Goal: Information Seeking & Learning: Find specific fact

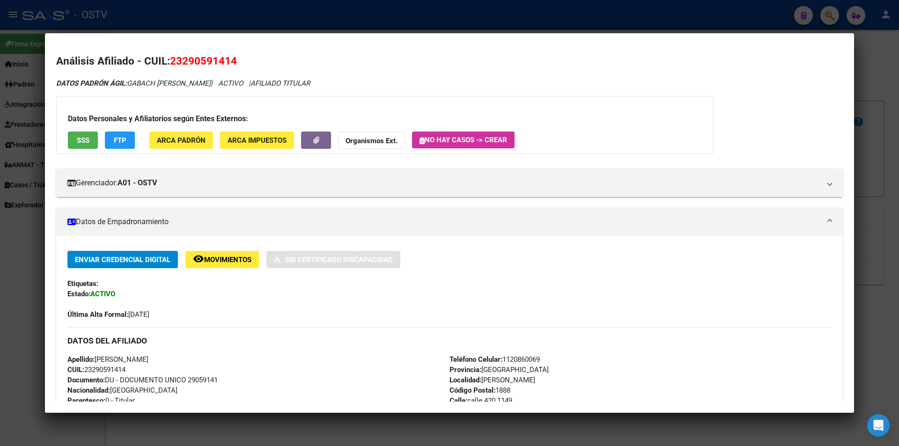
click at [271, 20] on div at bounding box center [449, 223] width 899 height 446
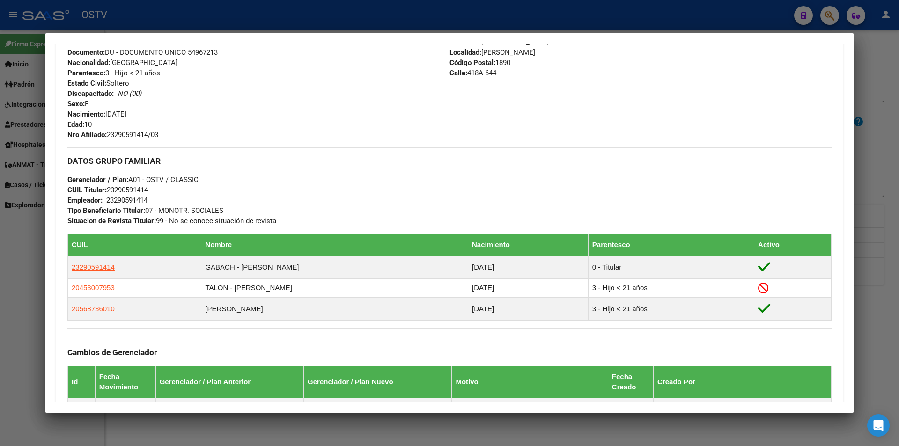
click at [537, 94] on div "NO TIENE TELEFONOS REGISTRADOS Provincia: [GEOGRAPHIC_DATA] Localidad: [PERSON_…" at bounding box center [641, 83] width 382 height 113
click at [266, 15] on div at bounding box center [449, 223] width 899 height 446
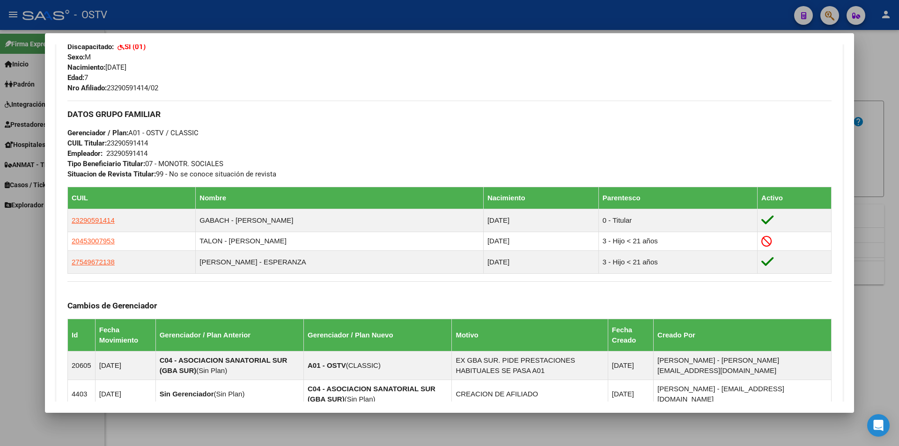
click at [351, 18] on div at bounding box center [449, 223] width 899 height 446
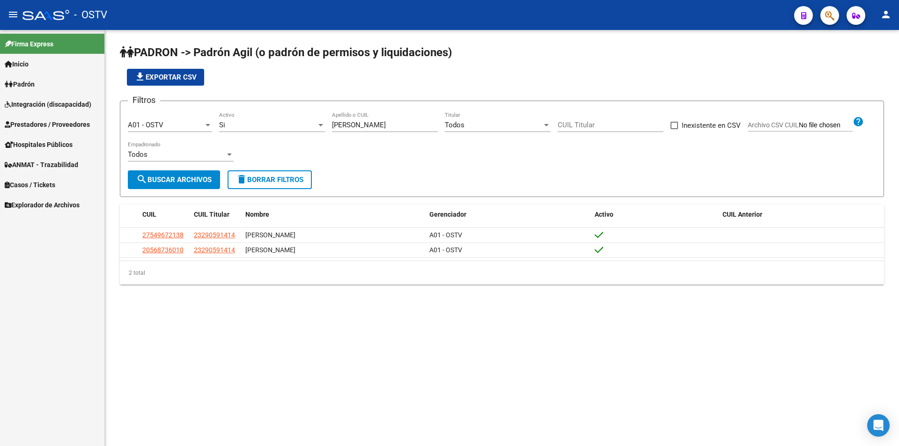
click at [376, 93] on app-list-header "PADRON -> Padrón Agil ([PERSON_NAME] de permisos y liquidaciones) file_download…" at bounding box center [502, 121] width 765 height 152
drag, startPoint x: 362, startPoint y: 123, endPoint x: 302, endPoint y: 125, distance: 60.5
click at [302, 125] on div "Filtros A01 - OSTV Seleccionar Gerenciador Si Activo [PERSON_NAME] Apellido o C…" at bounding box center [502, 140] width 749 height 62
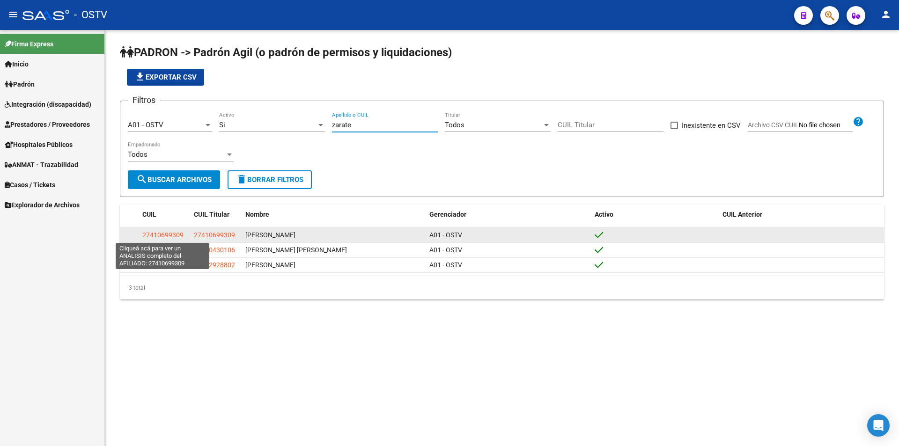
type input "zarate"
click at [152, 238] on span "27410699309" at bounding box center [162, 234] width 41 height 7
type textarea "27410699309"
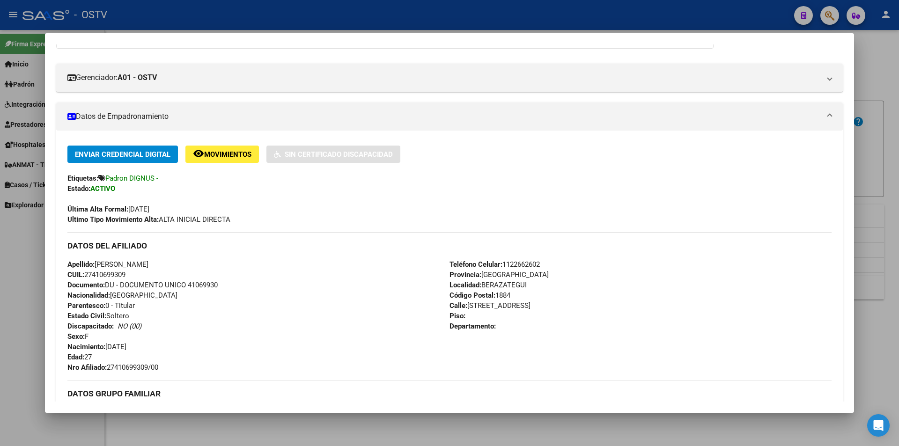
scroll to position [187, 0]
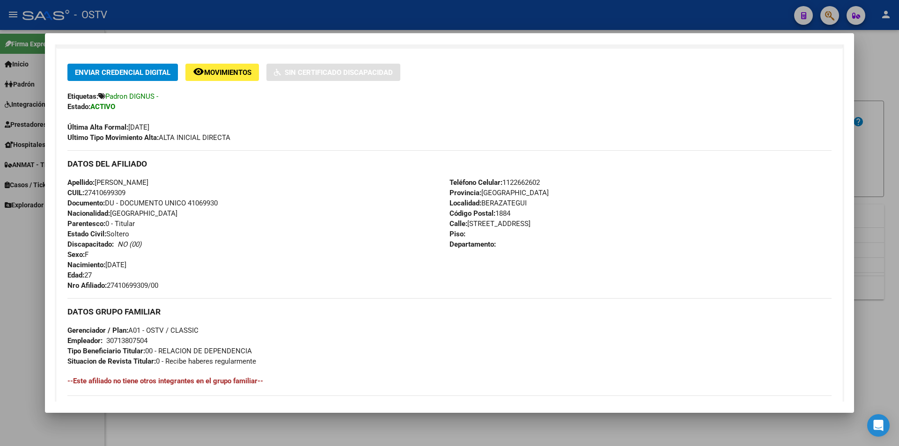
drag, startPoint x: 109, startPoint y: 285, endPoint x: 163, endPoint y: 288, distance: 53.5
click at [158, 288] on span "Nro Afiliado: 27410699309/00" at bounding box center [112, 286] width 91 height 8
copy span "27410699309/00"
click at [365, 18] on div at bounding box center [449, 223] width 899 height 446
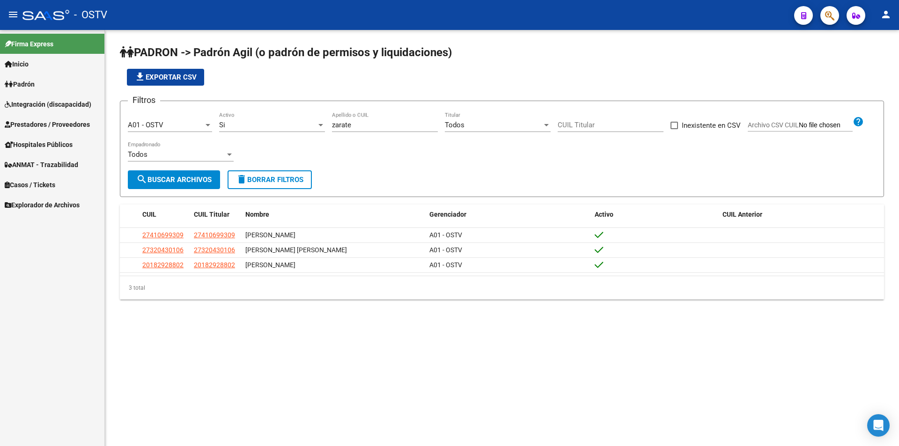
drag, startPoint x: 364, startPoint y: 118, endPoint x: 346, endPoint y: 124, distance: 19.1
click at [346, 124] on div "[PERSON_NAME] Apellido o CUIL" at bounding box center [385, 122] width 106 height 20
drag, startPoint x: 357, startPoint y: 124, endPoint x: 312, endPoint y: 121, distance: 44.6
click at [313, 124] on div "Filtros A01 - OSTV Seleccionar Gerenciador Si Activo [PERSON_NAME] Apellido o C…" at bounding box center [502, 140] width 749 height 62
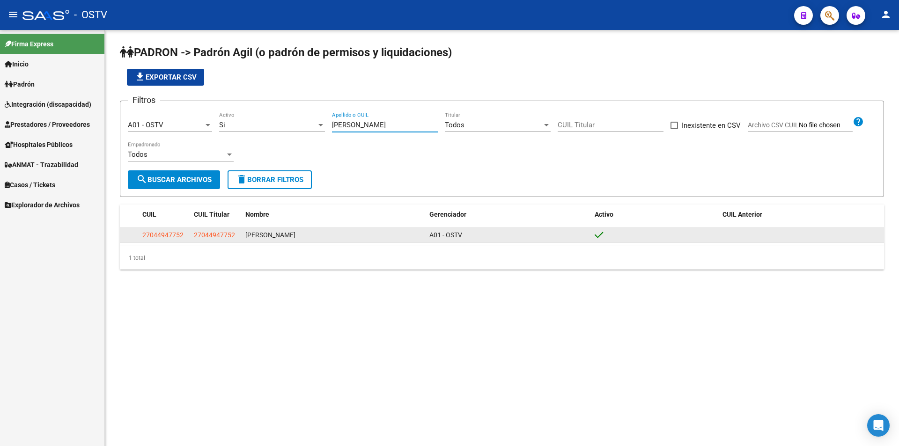
type input "[PERSON_NAME]"
click at [148, 236] on span "27044947752" at bounding box center [162, 234] width 41 height 7
type textarea "27044947752"
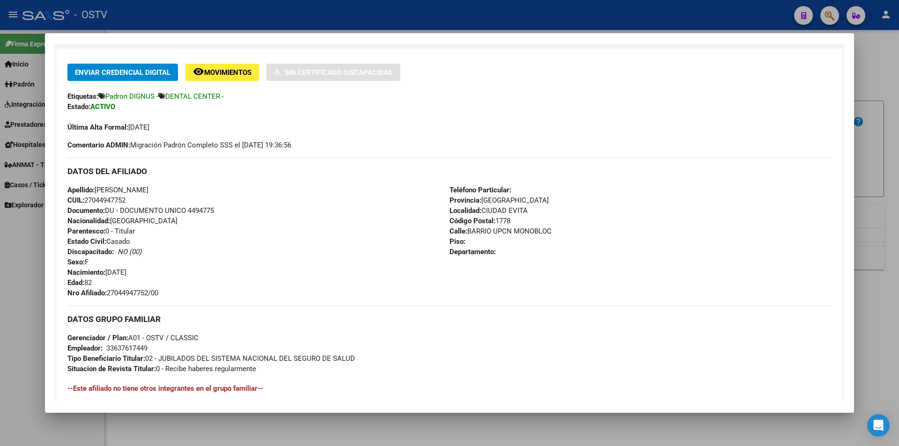
drag, startPoint x: 110, startPoint y: 293, endPoint x: 162, endPoint y: 291, distance: 52.5
click at [168, 291] on div "Apellido: [PERSON_NAME] CUIL: 27044947752 Documento: DU - DOCUMENTO UNICO 44947…" at bounding box center [258, 241] width 382 height 113
copy span "27044947752/00"
click at [253, 15] on div at bounding box center [449, 223] width 899 height 446
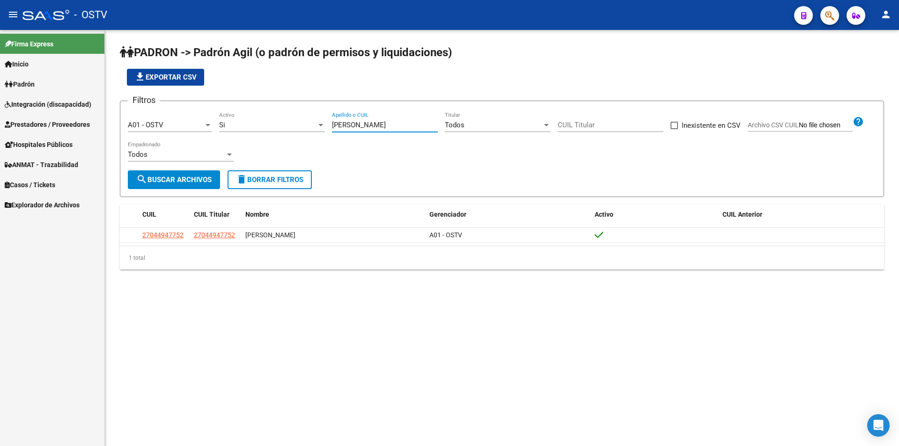
drag, startPoint x: 363, startPoint y: 125, endPoint x: 242, endPoint y: 116, distance: 121.2
click at [255, 117] on div "Filtros A01 - OSTV Seleccionar Gerenciador Si Activo [PERSON_NAME] Apellido o C…" at bounding box center [502, 140] width 749 height 62
type input "jacq"
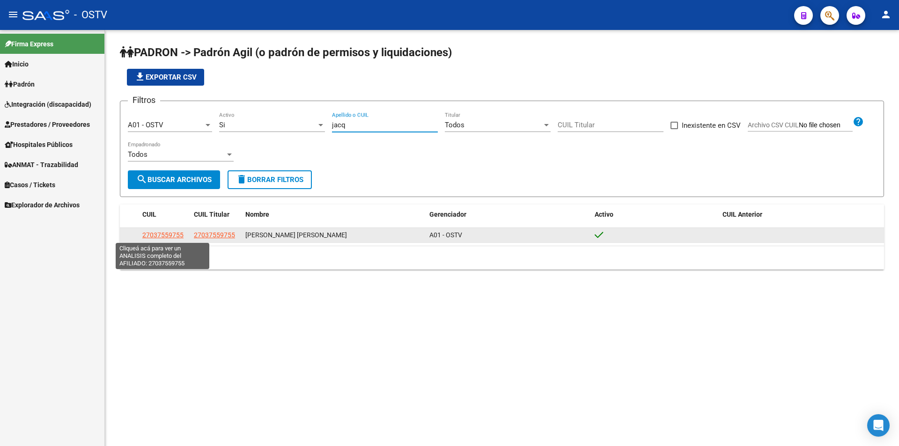
click at [177, 236] on span "27037559755" at bounding box center [162, 234] width 41 height 7
type textarea "27037559755"
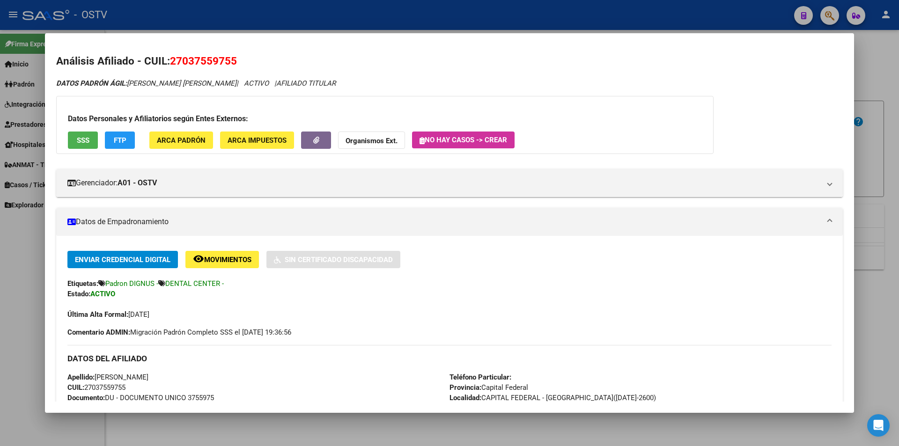
scroll to position [234, 0]
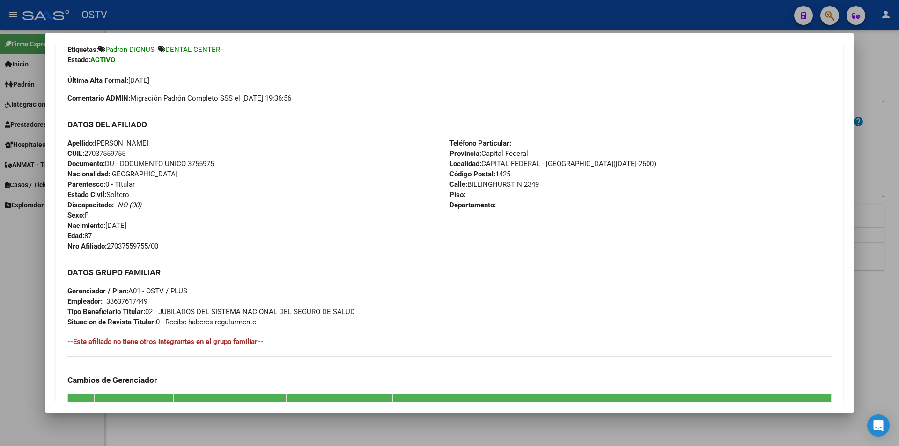
drag, startPoint x: 109, startPoint y: 245, endPoint x: 162, endPoint y: 243, distance: 53.0
click at [158, 243] on span "Nro Afiliado: 27037559755/00" at bounding box center [112, 246] width 91 height 8
copy span "27037559755/00"
click at [307, 15] on div at bounding box center [449, 223] width 899 height 446
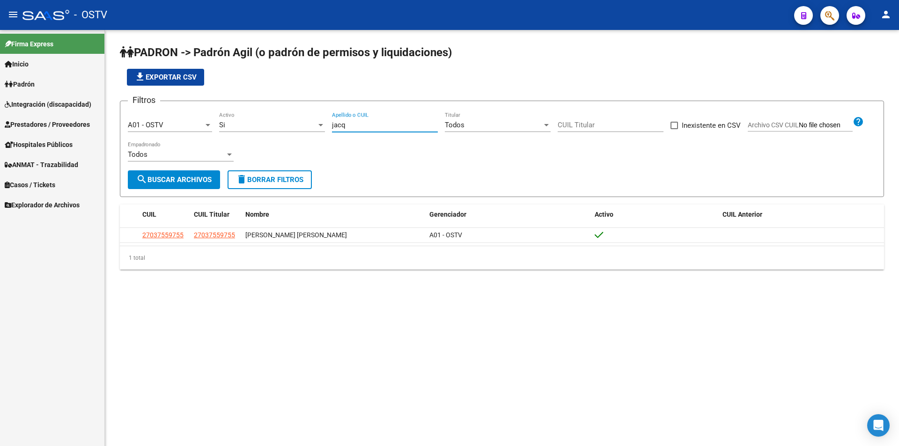
drag, startPoint x: 356, startPoint y: 123, endPoint x: 306, endPoint y: 128, distance: 49.9
click at [309, 128] on div "Filtros A01 - OSTV Seleccionar Gerenciador Si Activo jacq Apellido o CUIL Todos…" at bounding box center [502, 140] width 749 height 62
type input "ioras"
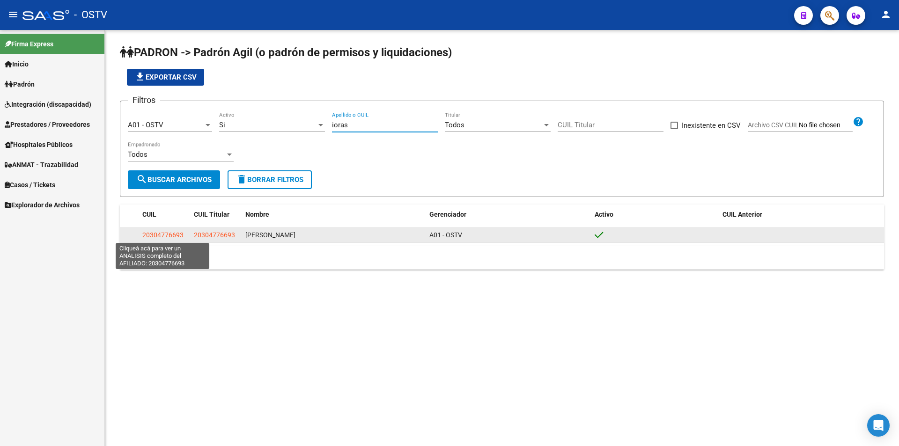
click at [169, 236] on span "20304776693" at bounding box center [162, 234] width 41 height 7
type textarea "20304776693"
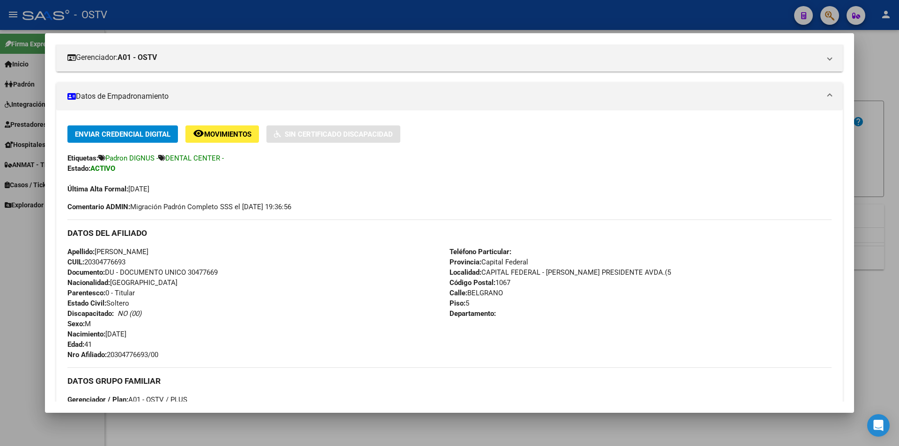
scroll to position [187, 0]
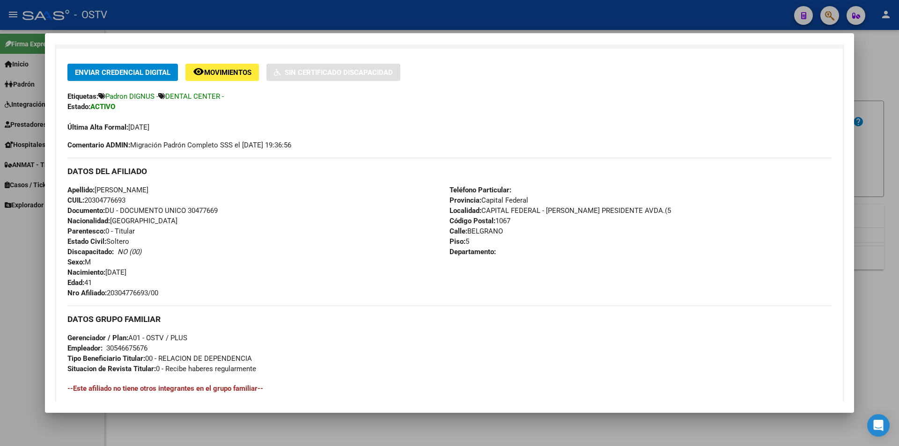
drag, startPoint x: 108, startPoint y: 295, endPoint x: 163, endPoint y: 293, distance: 54.4
click at [158, 293] on span "Nro Afiliado: 20304776693/00" at bounding box center [112, 293] width 91 height 8
copy span "20304776693/00"
click at [248, 9] on div at bounding box center [449, 223] width 899 height 446
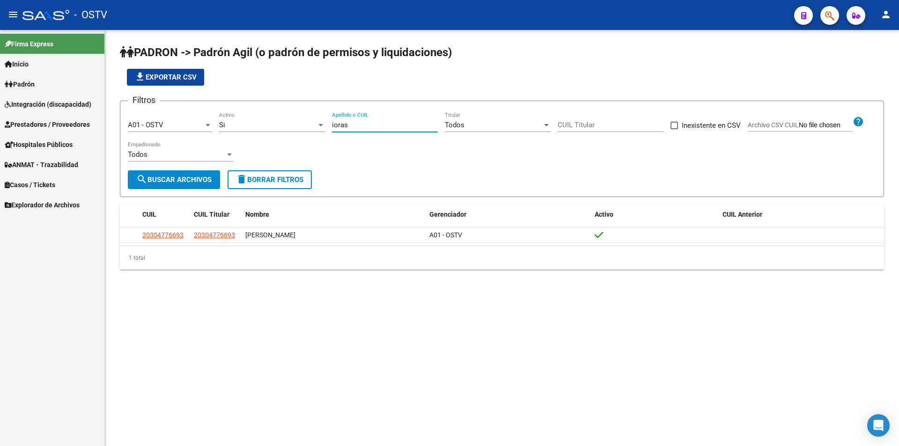
drag, startPoint x: 350, startPoint y: 124, endPoint x: 256, endPoint y: 124, distance: 94.2
click at [256, 124] on div "Filtros A01 - OSTV Seleccionar Gerenciador Si Activo ioras Apellido o CUIL Todo…" at bounding box center [502, 140] width 749 height 62
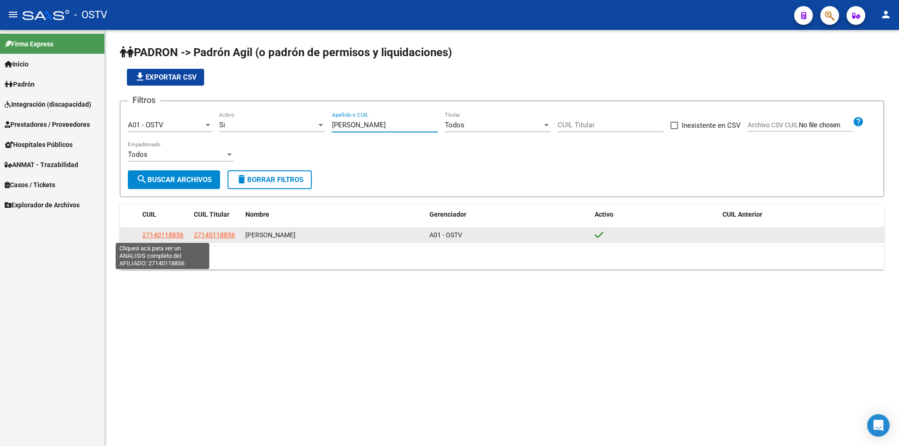
type input "[PERSON_NAME]"
click at [160, 235] on span "27140118856" at bounding box center [162, 234] width 41 height 7
type textarea "27140118856"
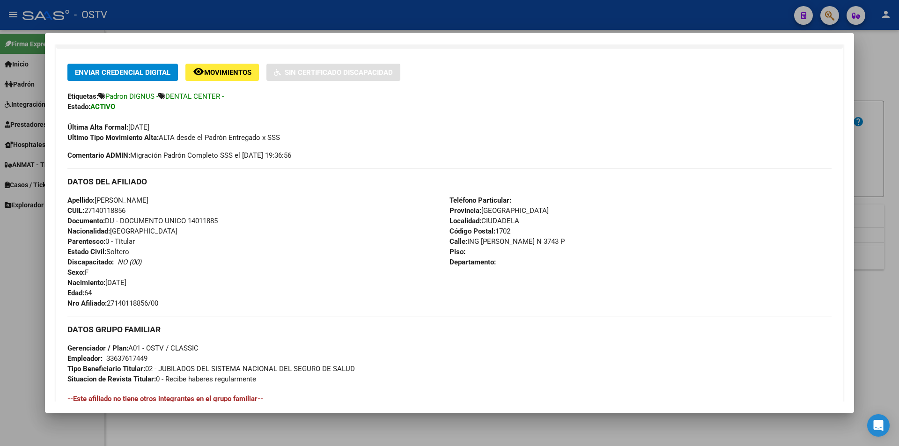
drag, startPoint x: 109, startPoint y: 305, endPoint x: 164, endPoint y: 305, distance: 55.7
click at [164, 305] on div "Apellido: [PERSON_NAME] CUIL: 27140118856 Documento: DU - DOCUMENTO UNICO 14011…" at bounding box center [258, 251] width 382 height 113
copy span "27140118856/00"
click at [322, 22] on div at bounding box center [449, 223] width 899 height 446
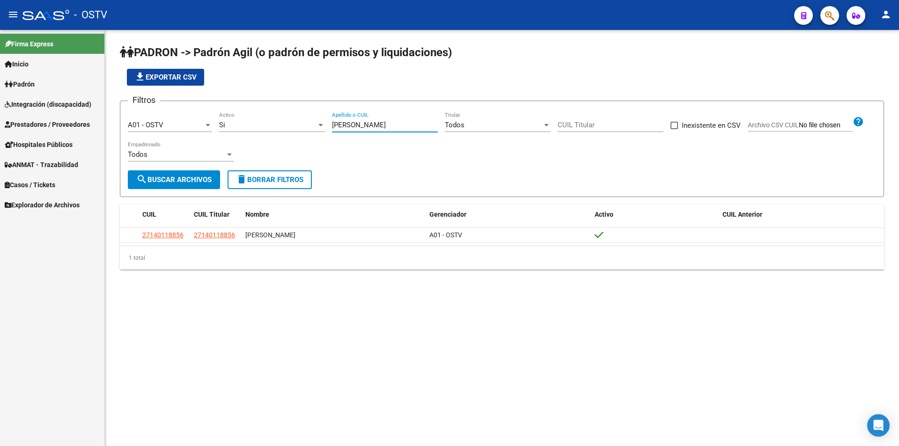
drag, startPoint x: 361, startPoint y: 122, endPoint x: 273, endPoint y: 123, distance: 88.1
click at [273, 123] on div "Filtros A01 - OSTV Seleccionar Gerenciador Si Activo [PERSON_NAME] Apellido o C…" at bounding box center [502, 140] width 749 height 62
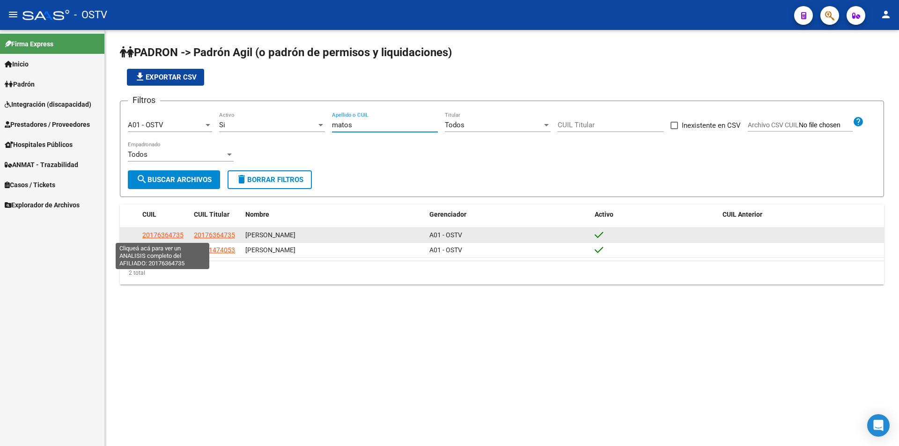
type input "matos"
click at [149, 237] on span "20176364735" at bounding box center [162, 234] width 41 height 7
type textarea "20176364735"
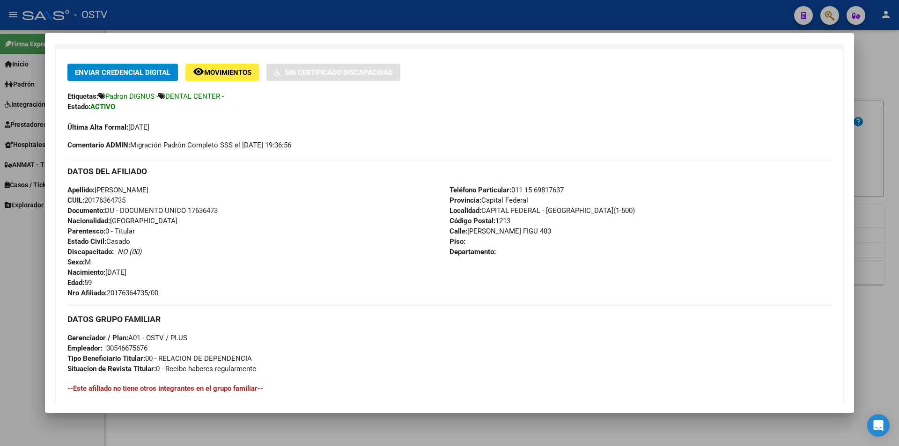
drag, startPoint x: 109, startPoint y: 292, endPoint x: 175, endPoint y: 297, distance: 66.2
click at [175, 297] on div "Apellido: [PERSON_NAME] CUIL: 20176364735 Documento: DU - DOCUMENTO UNICO 17636…" at bounding box center [258, 241] width 382 height 113
copy span "20176364735/00"
drag, startPoint x: 261, startPoint y: 26, endPoint x: 406, endPoint y: 83, distance: 155.6
click at [261, 26] on div at bounding box center [449, 223] width 899 height 446
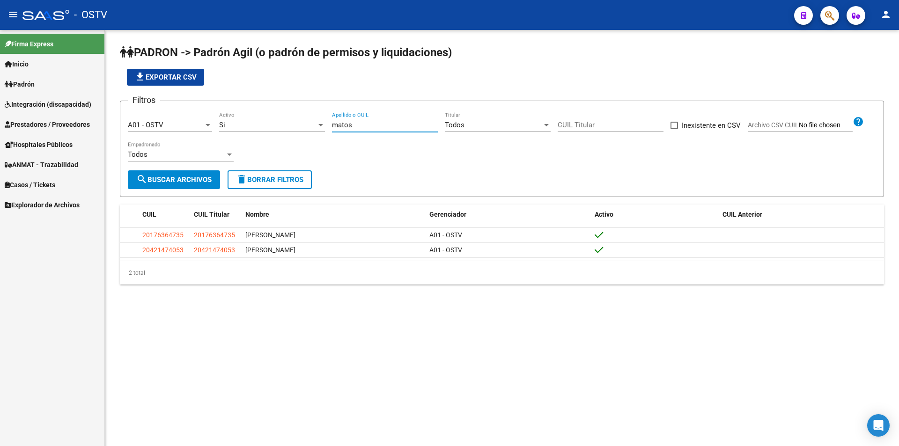
drag, startPoint x: 344, startPoint y: 127, endPoint x: 253, endPoint y: 127, distance: 91.4
click at [253, 127] on div "Filtros A01 - OSTV Seleccionar Gerenciador Si Activo [PERSON_NAME] Apellido o C…" at bounding box center [502, 140] width 749 height 62
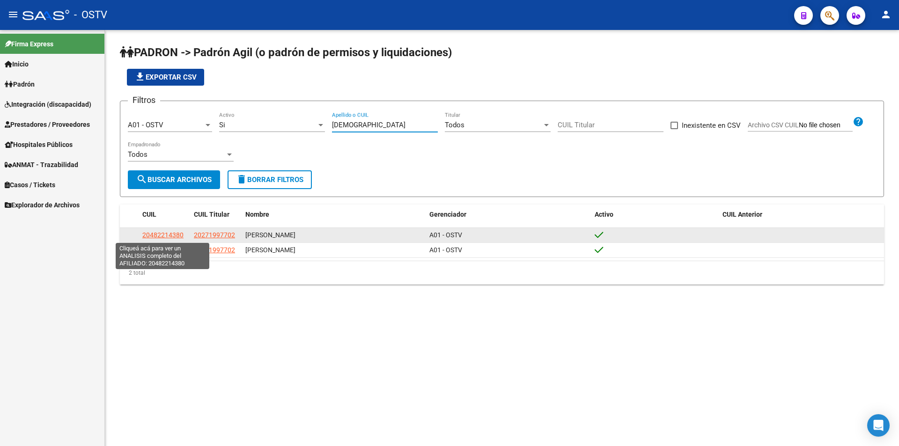
type input "[DEMOGRAPHIC_DATA]"
click at [166, 236] on span "20482214380" at bounding box center [162, 234] width 41 height 7
type textarea "20482214380"
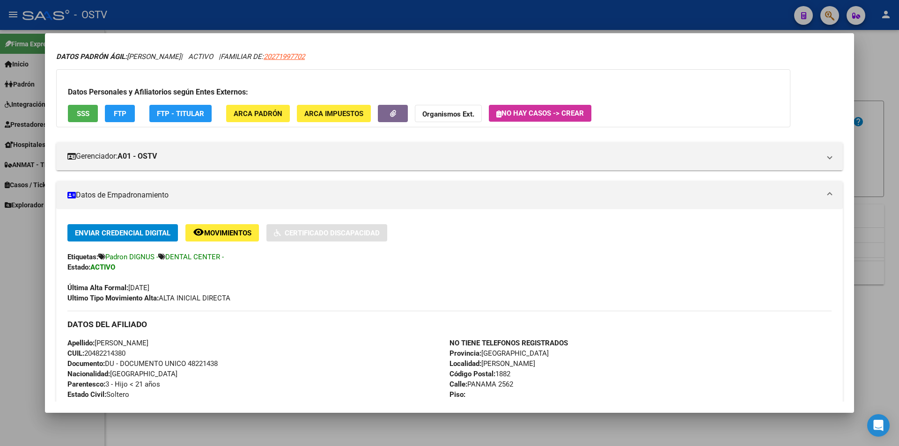
scroll to position [214, 0]
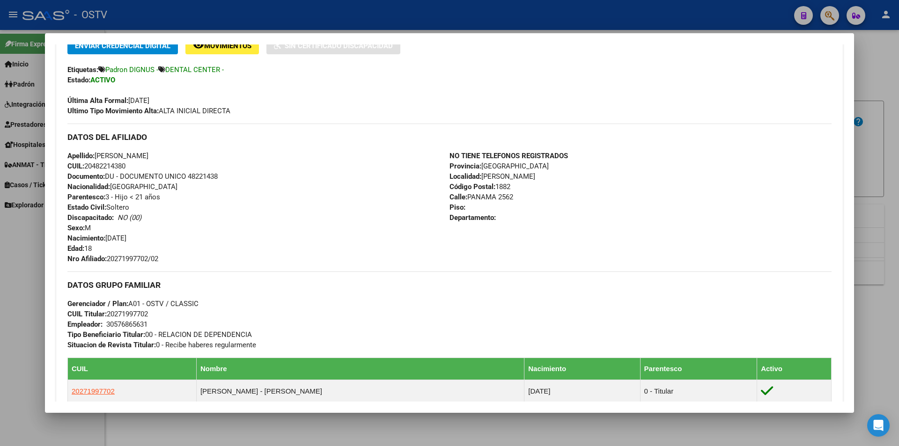
drag, startPoint x: 97, startPoint y: 155, endPoint x: 181, endPoint y: 155, distance: 84.3
click at [181, 155] on div "Apellido: [PERSON_NAME] CUIL: 20482214380 Documento: DU - DOCUMENTO UNICO 48221…" at bounding box center [258, 207] width 382 height 113
copy span "[PERSON_NAME]"
click at [212, 171] on div "Apellido: [PERSON_NAME] CUIL: 20482214380 Documento: DU - DOCUMENTO UNICO 48221…" at bounding box center [258, 207] width 382 height 113
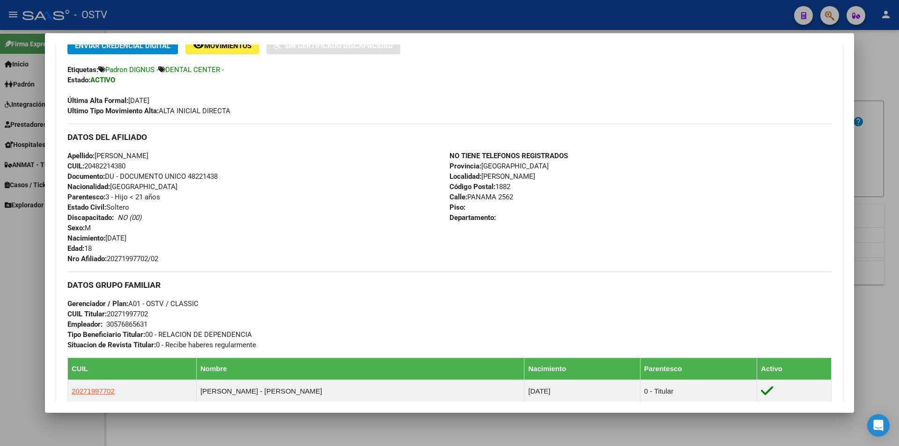
copy span "48221438"
drag, startPoint x: 109, startPoint y: 259, endPoint x: 165, endPoint y: 260, distance: 56.2
click at [165, 260] on div "Apellido: [PERSON_NAME] CUIL: 20482214380 Documento: DU - DOCUMENTO UNICO 48221…" at bounding box center [258, 207] width 382 height 113
copy span "20271997702/02"
click at [304, 19] on div at bounding box center [449, 223] width 899 height 446
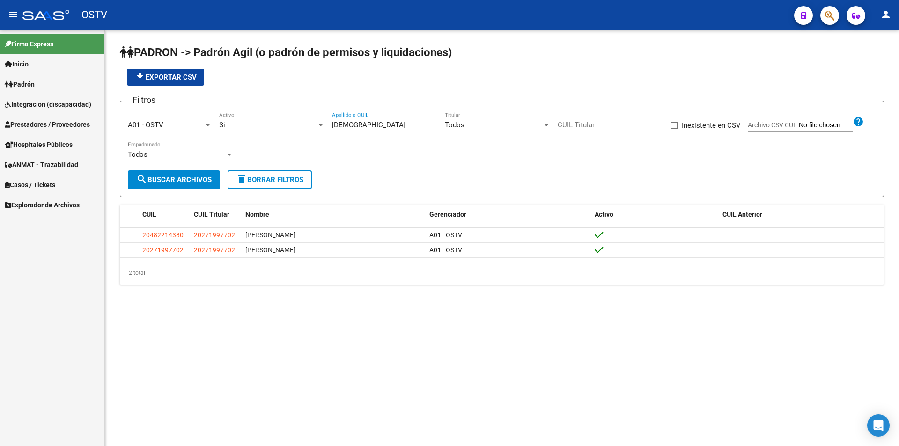
drag, startPoint x: 362, startPoint y: 128, endPoint x: 213, endPoint y: 124, distance: 148.6
click at [216, 124] on div "Filtros A01 - OSTV Seleccionar Gerenciador Si Activo [PERSON_NAME] Apellido o C…" at bounding box center [502, 140] width 749 height 62
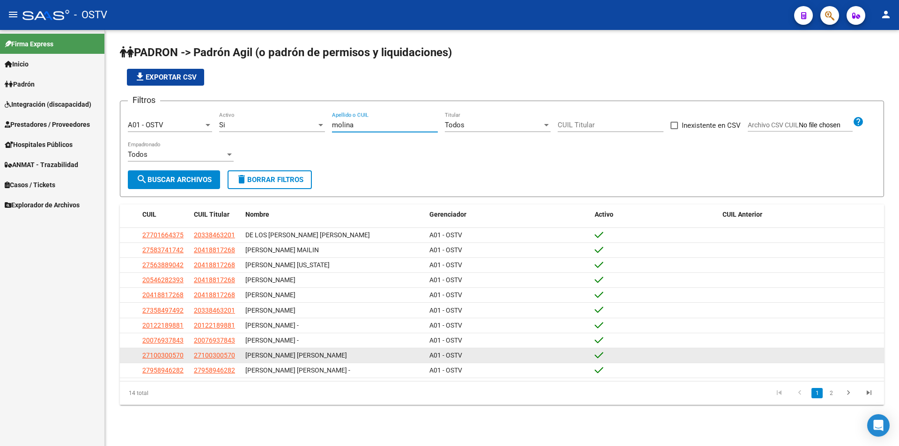
type input "molina"
click at [138, 361] on datatable-body-cell at bounding box center [129, 356] width 19 height 15
click at [144, 359] on span "27100300570" at bounding box center [162, 355] width 41 height 7
type textarea "27100300570"
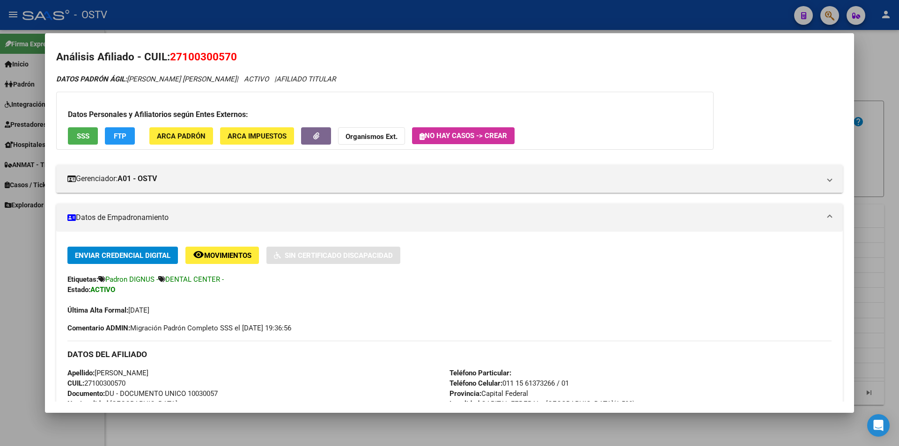
scroll to position [332, 0]
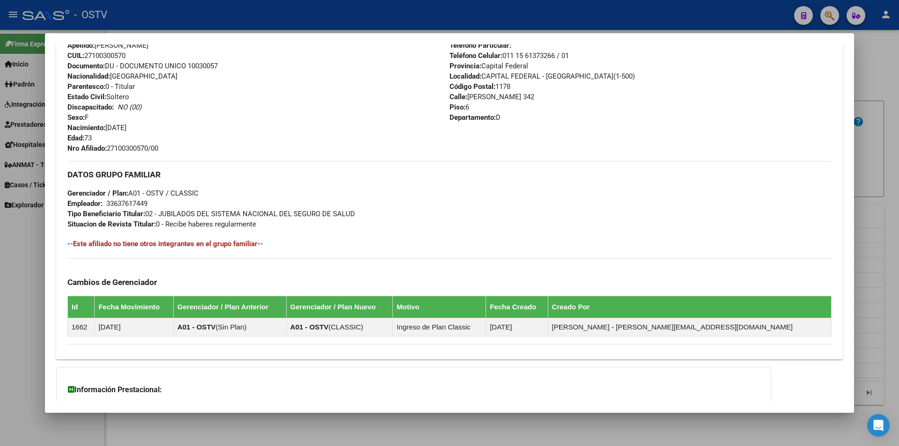
drag, startPoint x: 110, startPoint y: 148, endPoint x: 170, endPoint y: 147, distance: 60.0
click at [171, 147] on div "Apellido: [PERSON_NAME] CUIL: 27100300570 Documento: DU - DOCUMENTO UNICO 10030…" at bounding box center [258, 96] width 382 height 113
copy span "27100300570/00"
click at [207, 21] on div at bounding box center [449, 223] width 899 height 446
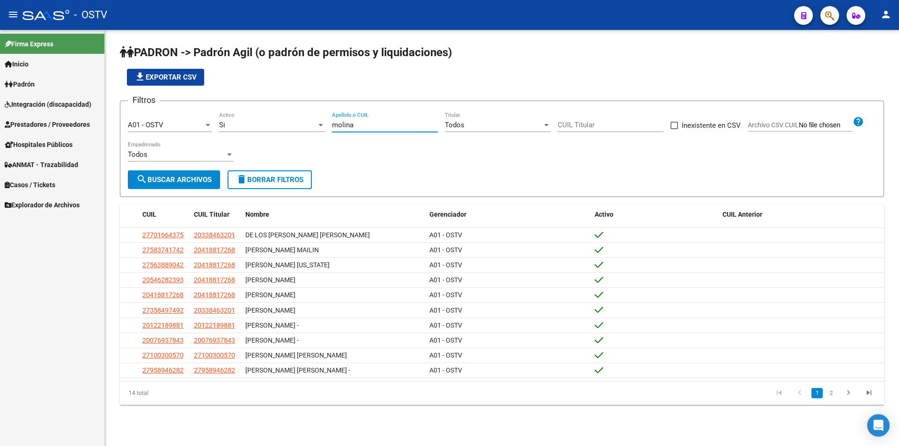
drag, startPoint x: 356, startPoint y: 125, endPoint x: 272, endPoint y: 111, distance: 85.4
click at [272, 111] on div "Filtros A01 - OSTV Seleccionar Gerenciador Si Activo [PERSON_NAME] Apellido o C…" at bounding box center [502, 140] width 749 height 62
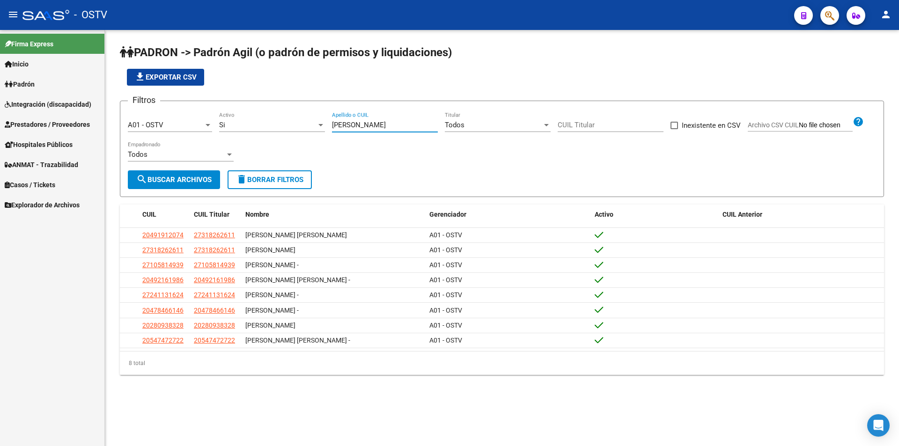
type input "[PERSON_NAME]"
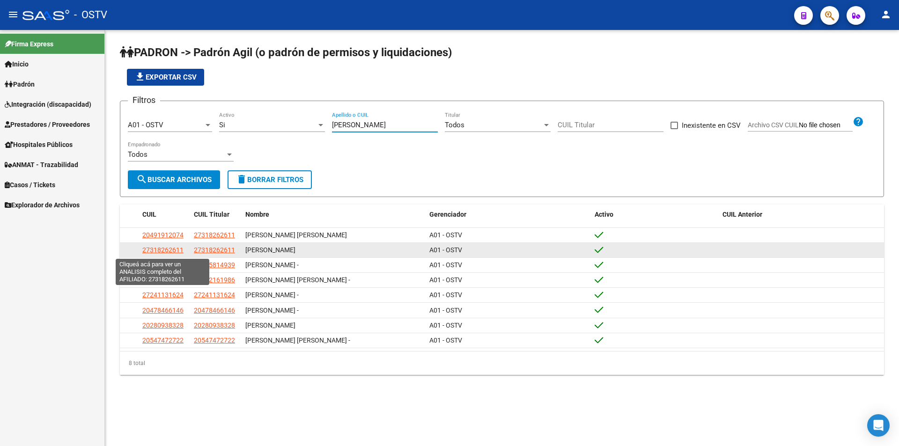
click at [169, 249] on span "27318262611" at bounding box center [162, 249] width 41 height 7
type textarea "27318262611"
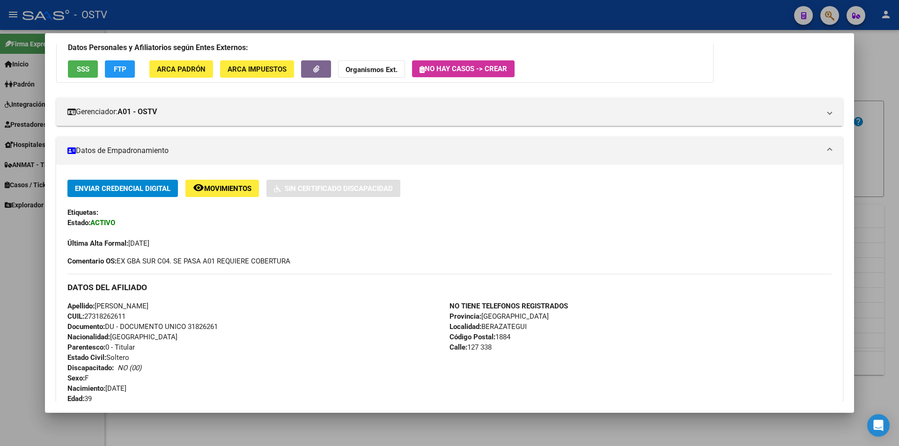
scroll to position [141, 0]
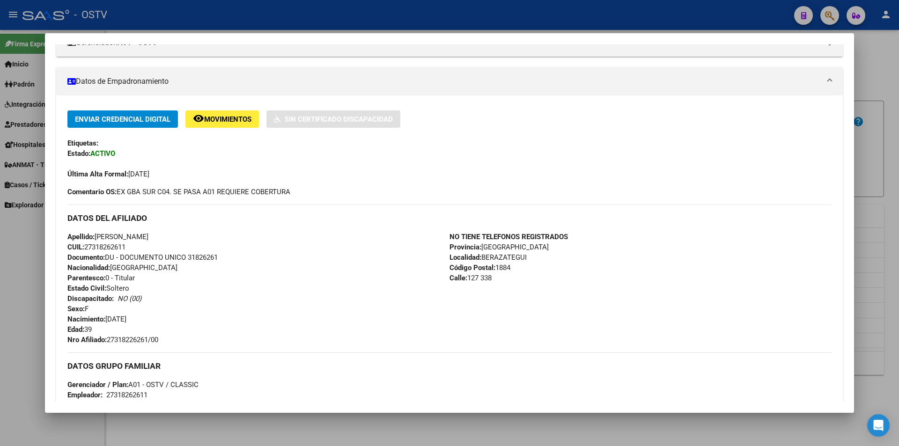
drag, startPoint x: 108, startPoint y: 341, endPoint x: 163, endPoint y: 343, distance: 54.4
click at [169, 344] on div "Apellido: [PERSON_NAME]: 27318262611 Documento: DU - DOCUMENTO UNICO 31826261 N…" at bounding box center [258, 288] width 382 height 113
click at [238, 29] on div at bounding box center [449, 223] width 899 height 446
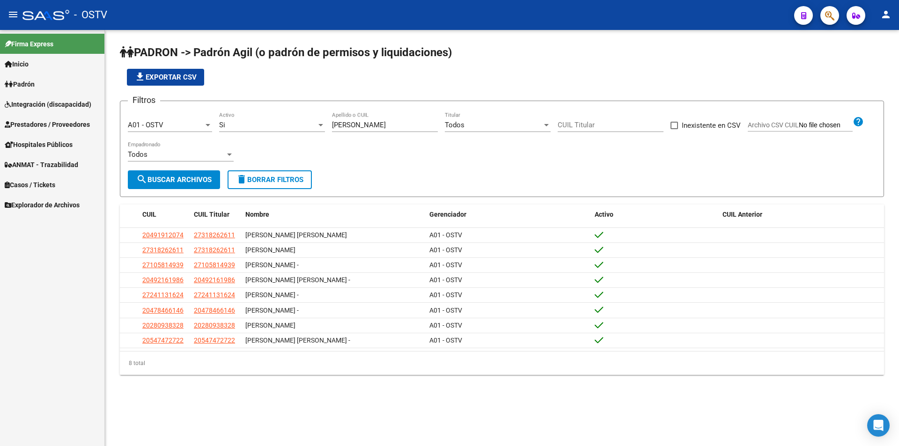
click at [355, 133] on div "[PERSON_NAME] Apellido o CUIL" at bounding box center [385, 126] width 106 height 29
drag, startPoint x: 357, startPoint y: 127, endPoint x: 250, endPoint y: 120, distance: 107.5
click at [257, 119] on div "Filtros A01 - OSTV Seleccionar Gerenciador Si Activo [PERSON_NAME] Apellido o C…" at bounding box center [502, 140] width 749 height 62
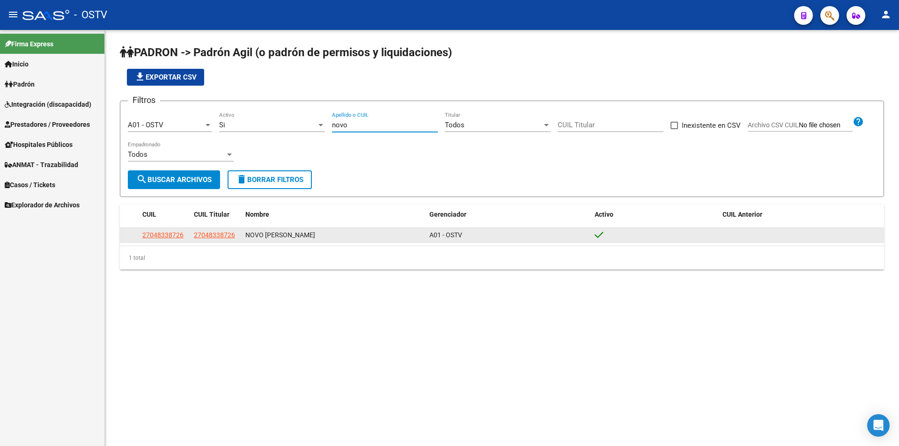
type input "novo"
click at [163, 238] on span "27048338726" at bounding box center [162, 234] width 41 height 7
type textarea "27048338726"
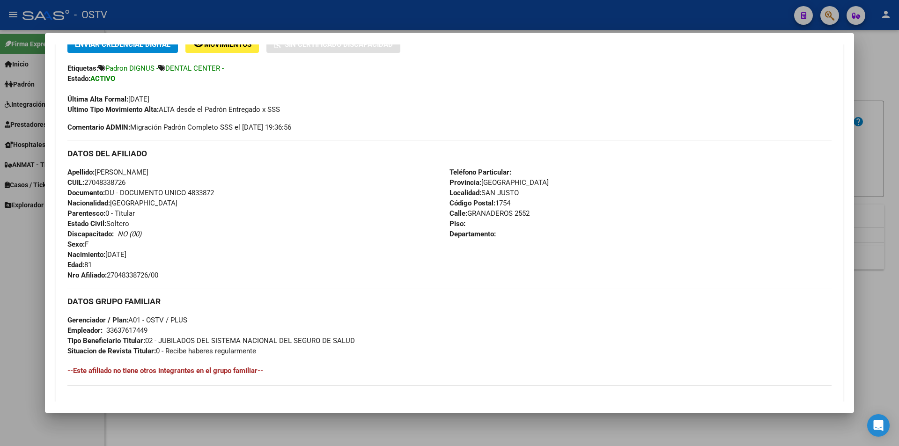
scroll to position [234, 0]
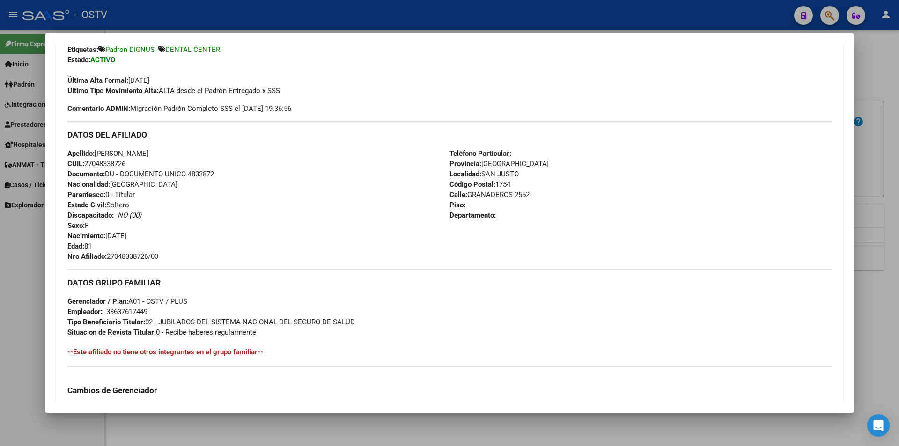
drag, startPoint x: 109, startPoint y: 255, endPoint x: 175, endPoint y: 255, distance: 66.5
click at [175, 255] on div "Apellido: [PERSON_NAME] CUIL: 27048338726 Documento: DU - DOCUMENTO UNICO 48338…" at bounding box center [258, 205] width 382 height 113
click at [288, 7] on div at bounding box center [449, 223] width 899 height 446
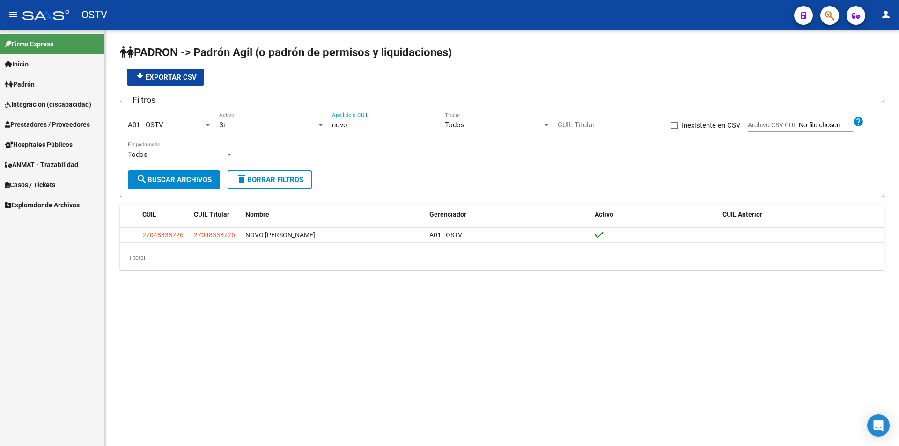
drag, startPoint x: 360, startPoint y: 124, endPoint x: 290, endPoint y: 126, distance: 70.8
click at [290, 126] on div "Filtros A01 - OSTV Seleccionar Gerenciador Si Activo novo Apellido o CUIL Todos…" at bounding box center [502, 140] width 749 height 62
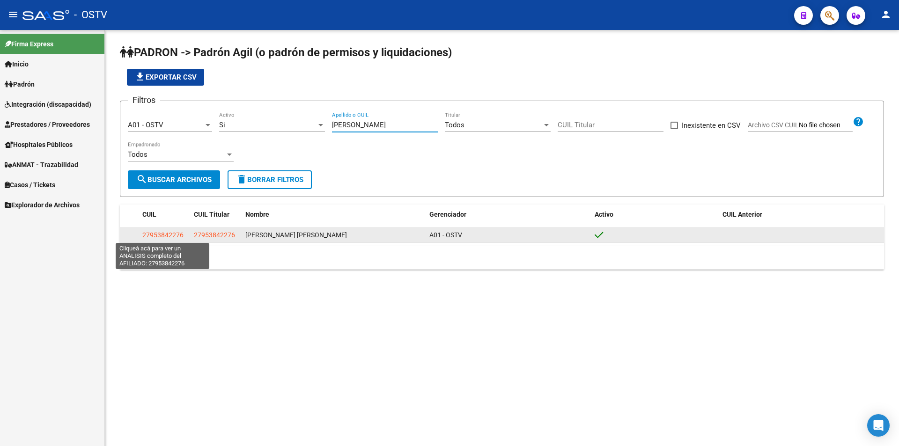
type input "[PERSON_NAME]"
click at [158, 235] on span "27953842276" at bounding box center [162, 234] width 41 height 7
type textarea "27953842276"
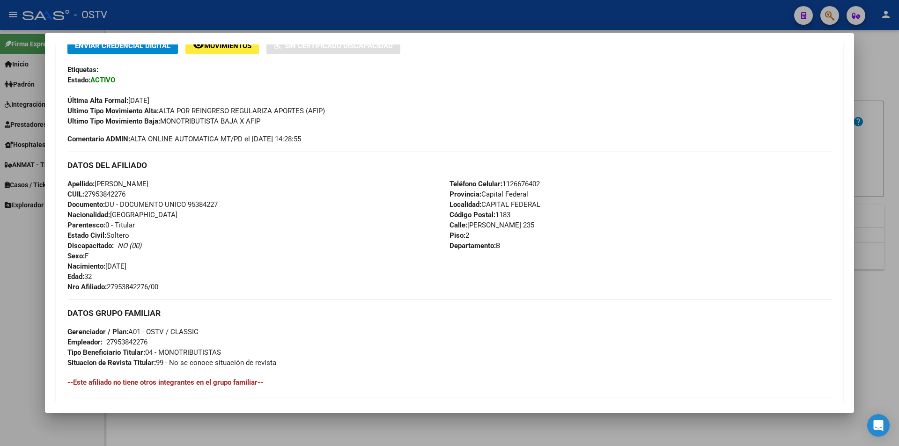
scroll to position [238, 0]
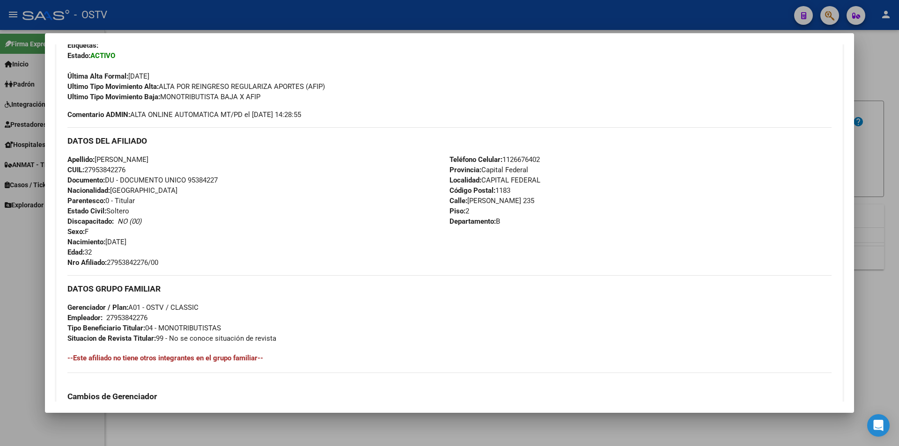
drag, startPoint x: 110, startPoint y: 261, endPoint x: 163, endPoint y: 263, distance: 53.5
click at [163, 263] on div "Apellido: [PERSON_NAME] CUIL: 27953842276 Documento: DU - DOCUMENTO UNICO 95384…" at bounding box center [258, 211] width 382 height 113
click at [222, 23] on div at bounding box center [449, 223] width 899 height 446
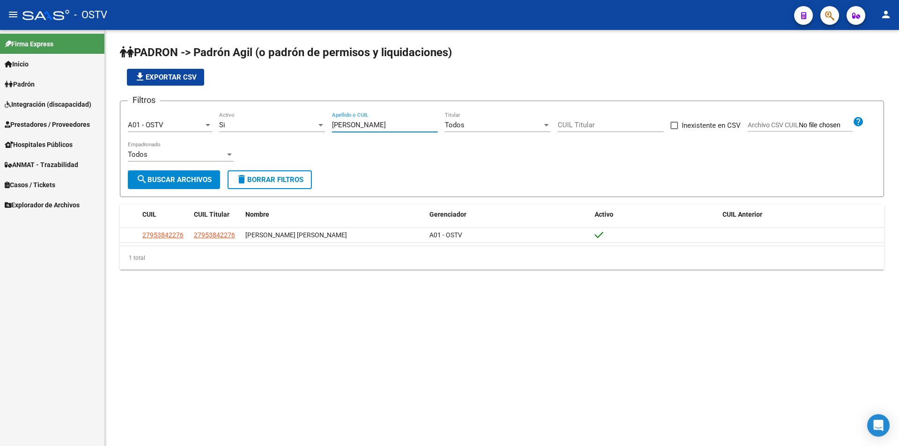
drag, startPoint x: 377, startPoint y: 127, endPoint x: 212, endPoint y: 136, distance: 165.1
click at [216, 135] on div "Filtros A01 - OSTV Seleccionar Gerenciador Si Activo [PERSON_NAME] Apellido o C…" at bounding box center [502, 140] width 749 height 62
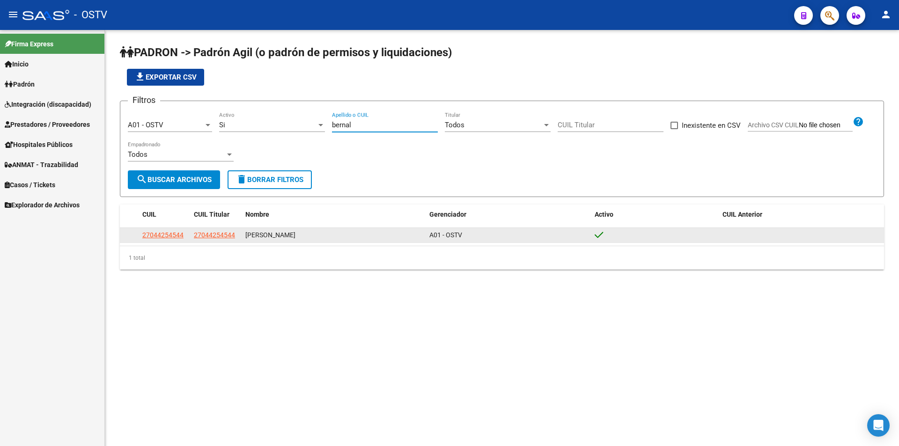
type input "bernal"
click at [154, 230] on app-link-go-to "27044254544" at bounding box center [162, 235] width 41 height 11
click at [157, 233] on span "27044254544" at bounding box center [162, 234] width 41 height 7
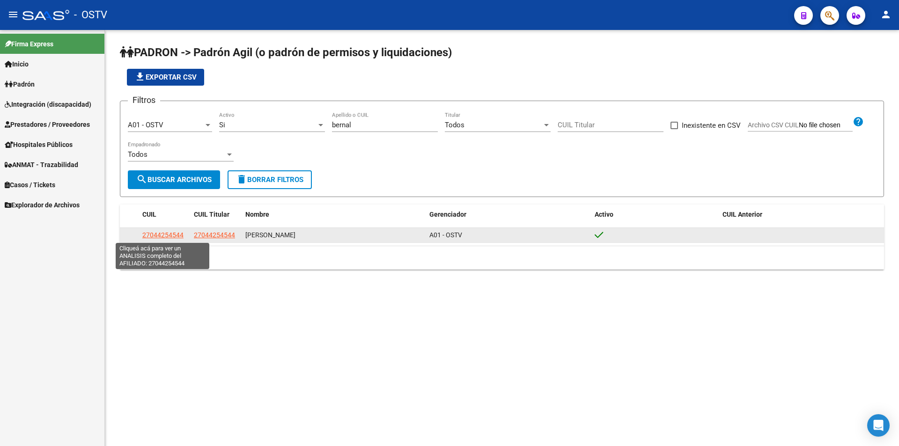
type textarea "27044254544"
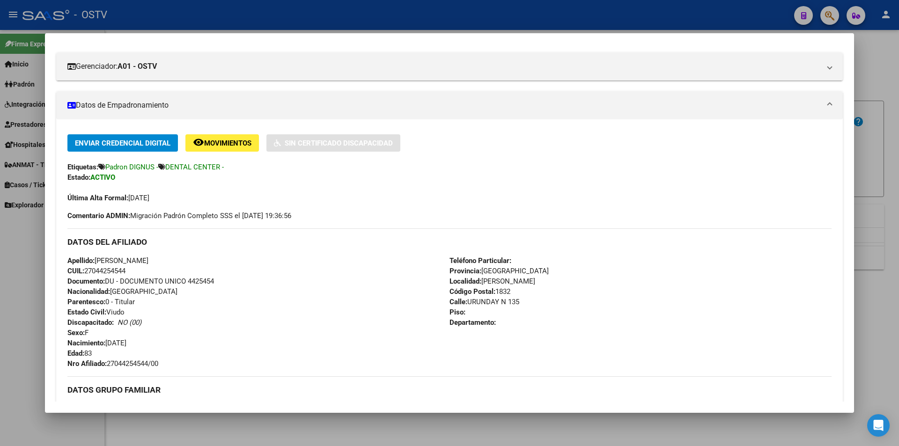
scroll to position [187, 0]
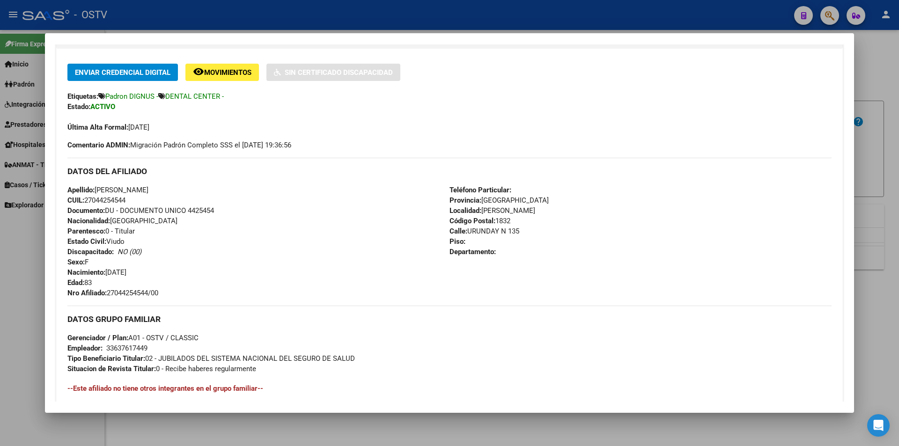
drag, startPoint x: 107, startPoint y: 293, endPoint x: 170, endPoint y: 294, distance: 62.8
click at [170, 294] on div "Apellido: [PERSON_NAME]: 27044254544 Documento: DU - DOCUMENTO UNICO 4425454 Na…" at bounding box center [258, 241] width 382 height 113
click at [305, 24] on div at bounding box center [449, 223] width 899 height 446
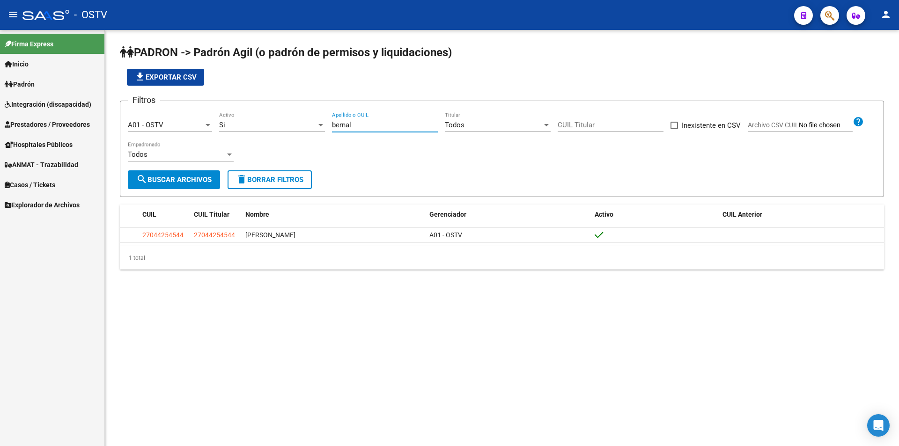
drag, startPoint x: 351, startPoint y: 126, endPoint x: 293, endPoint y: 117, distance: 58.9
click at [293, 117] on div "Filtros A01 - OSTV Seleccionar Gerenciador Si Activo [PERSON_NAME] Apellido o C…" at bounding box center [502, 140] width 749 height 62
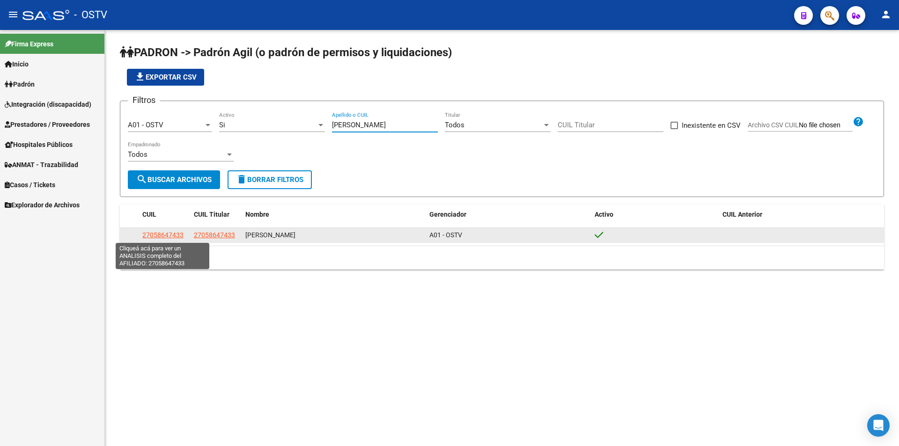
type input "[PERSON_NAME]"
click at [164, 236] on span "27058647433" at bounding box center [162, 234] width 41 height 7
type textarea "27058647433"
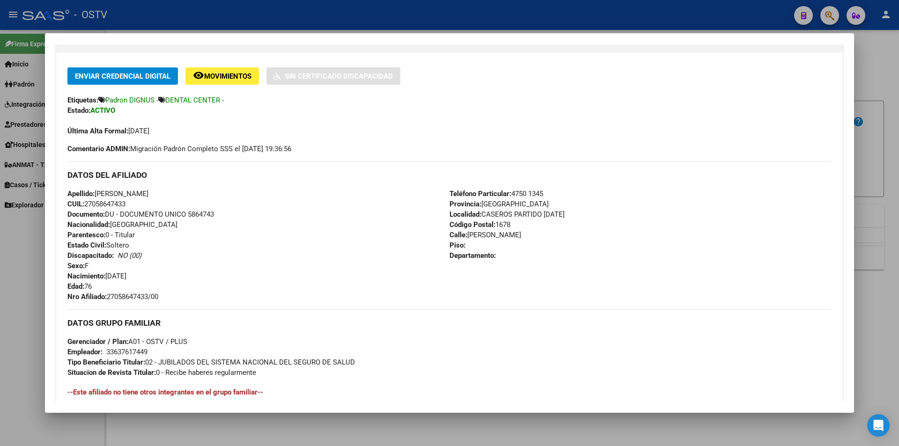
scroll to position [234, 0]
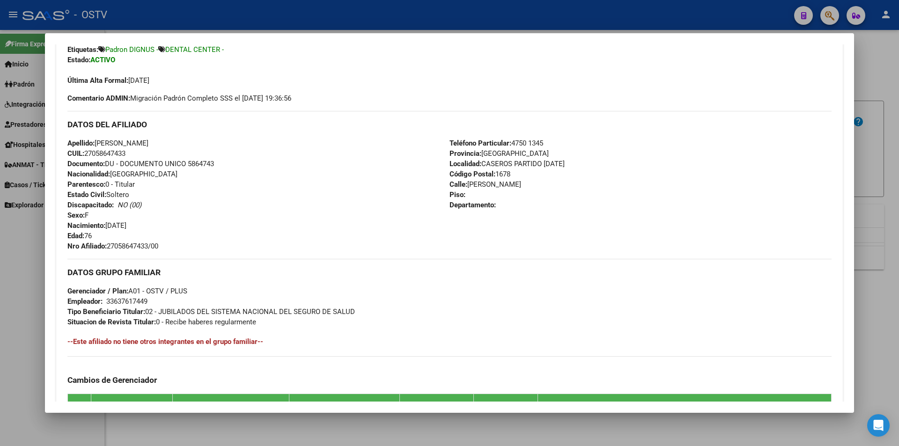
drag, startPoint x: 110, startPoint y: 244, endPoint x: 174, endPoint y: 246, distance: 64.2
click at [174, 246] on div "Apellido: [PERSON_NAME] CUIL: 27058647433 Documento: DU - DOCUMENTO UNICO 58647…" at bounding box center [258, 194] width 382 height 113
click at [247, 21] on div at bounding box center [449, 223] width 899 height 446
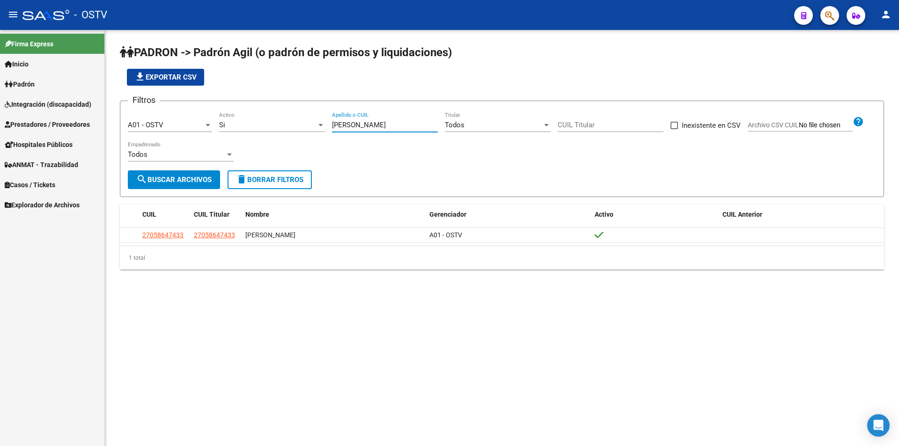
drag, startPoint x: 350, startPoint y: 123, endPoint x: 270, endPoint y: 125, distance: 79.7
click at [274, 123] on div "Filtros A01 - OSTV Seleccionar Gerenciador Si Activo [PERSON_NAME] Apellido o C…" at bounding box center [502, 140] width 749 height 62
drag, startPoint x: 276, startPoint y: 391, endPoint x: 269, endPoint y: 377, distance: 15.9
click at [276, 391] on mat-sidenav-content "PADRON -> Padrón Agil ([PERSON_NAME] de permisos y liquidaciones) file_download…" at bounding box center [502, 238] width 795 height 416
drag, startPoint x: 370, startPoint y: 127, endPoint x: 284, endPoint y: 121, distance: 85.9
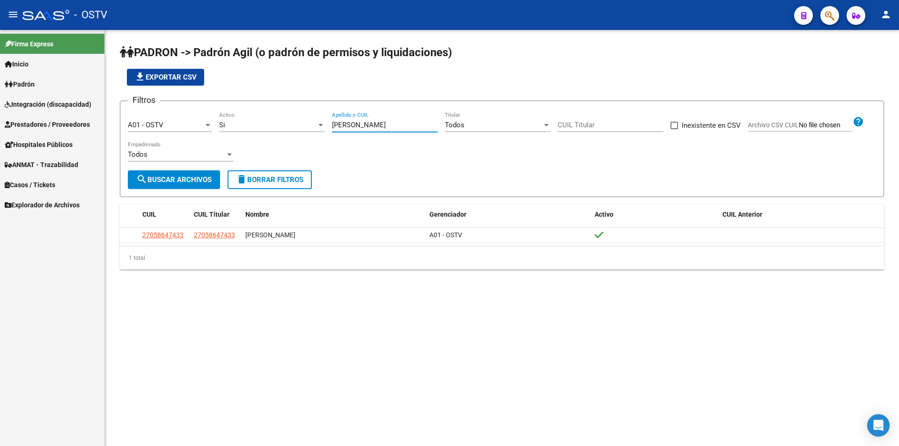
click at [284, 121] on div "Filtros A01 - OSTV Seleccionar Gerenciador Si Activo [PERSON_NAME] Apellido o C…" at bounding box center [502, 140] width 749 height 62
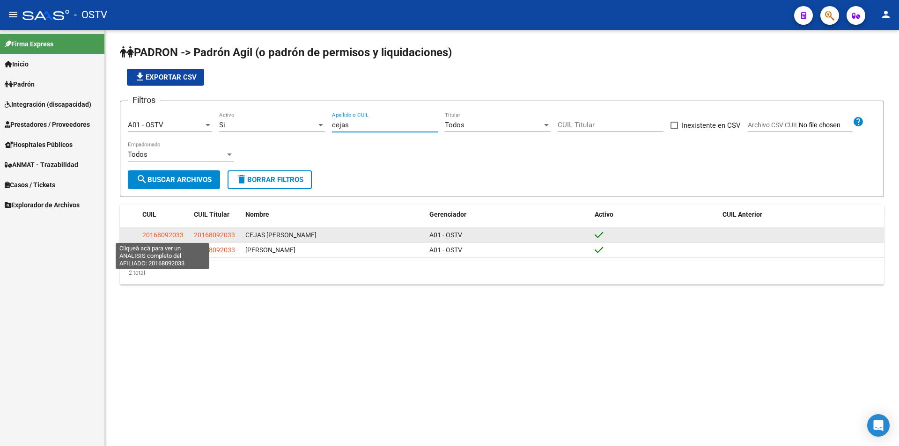
type input "cejas"
click at [172, 236] on span "20168092033" at bounding box center [162, 234] width 41 height 7
type textarea "20168092033"
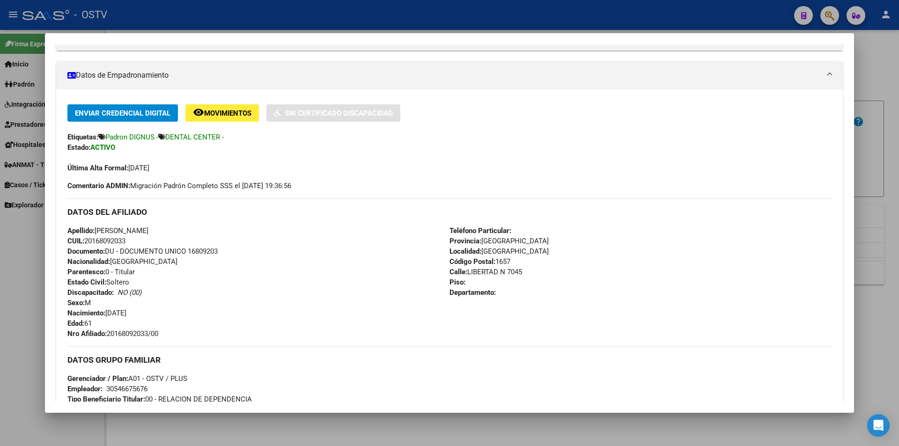
scroll to position [238, 0]
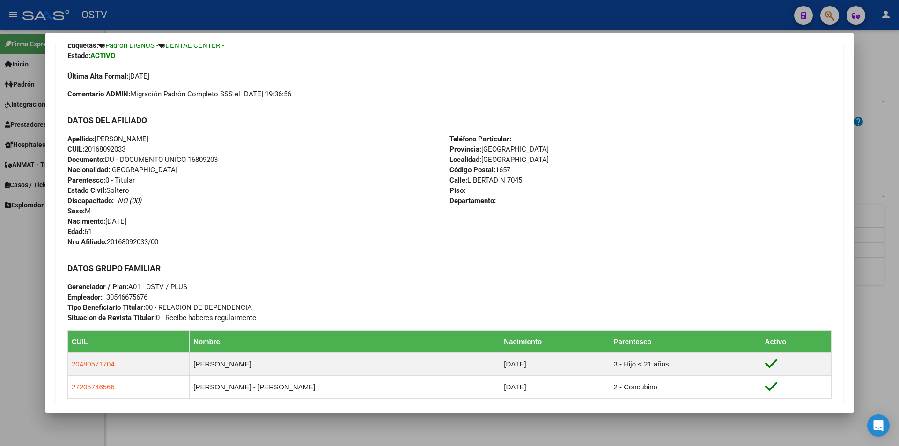
click at [201, 158] on span "Documento: DU - DOCUMENTO UNICO 16809203" at bounding box center [142, 160] width 150 height 8
click at [147, 241] on span "Nro Afiliado: 20168092033/00" at bounding box center [112, 242] width 91 height 8
click at [245, 28] on div at bounding box center [449, 223] width 899 height 446
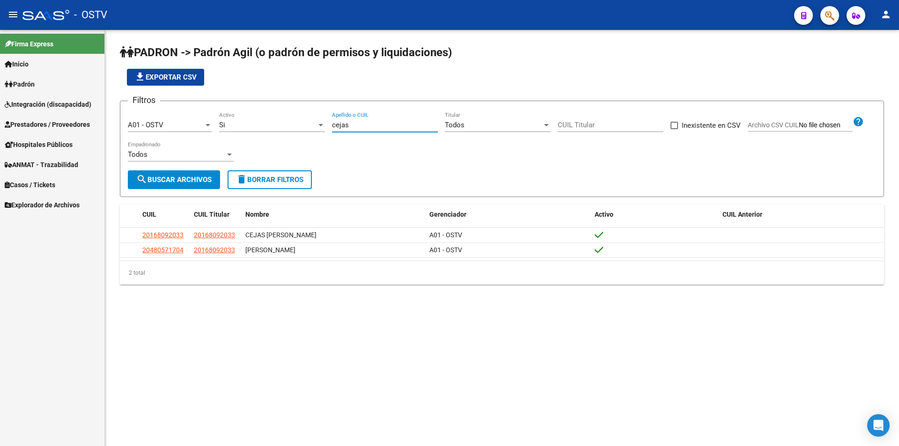
drag, startPoint x: 353, startPoint y: 122, endPoint x: 317, endPoint y: 124, distance: 35.7
click at [318, 124] on div "Filtros A01 - OSTV Seleccionar Gerenciador Si Activo cejas Apellido o CUIL Todo…" at bounding box center [502, 140] width 749 height 62
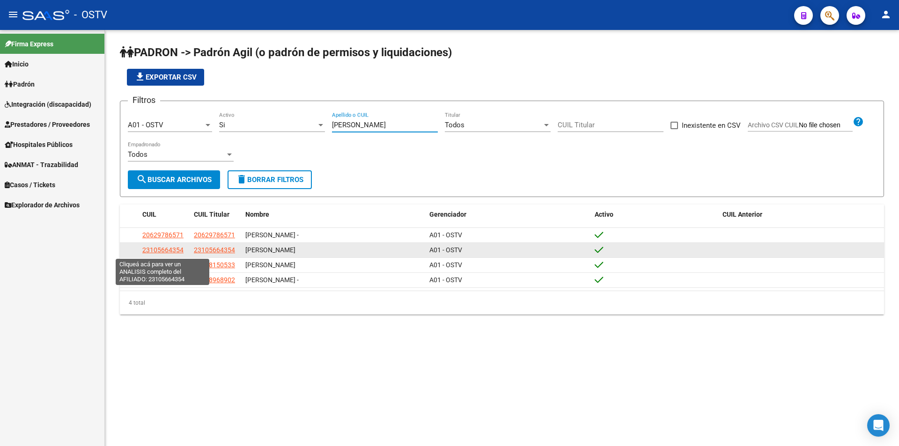
type input "[PERSON_NAME]"
click at [170, 249] on span "23105664354" at bounding box center [162, 249] width 41 height 7
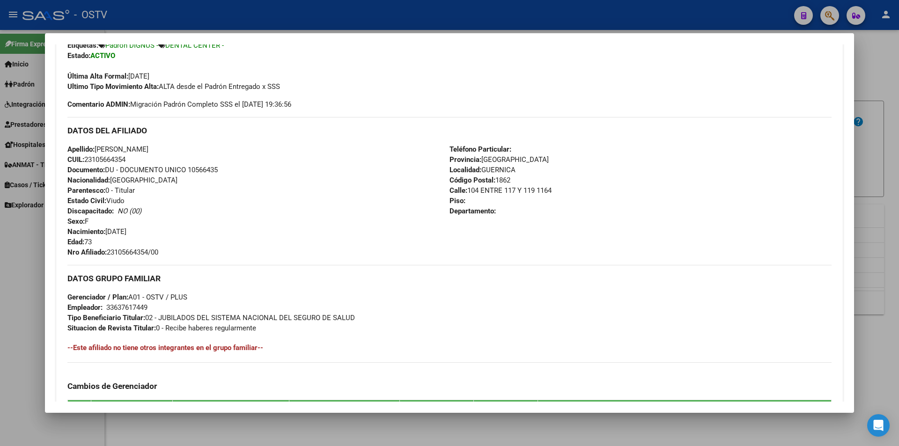
click at [215, 172] on span "Documento: DU - DOCUMENTO UNICO 10566435" at bounding box center [142, 170] width 150 height 8
click at [126, 253] on span "Nro Afiliado: 23105664354/00" at bounding box center [112, 252] width 91 height 8
click at [265, 14] on div at bounding box center [449, 223] width 899 height 446
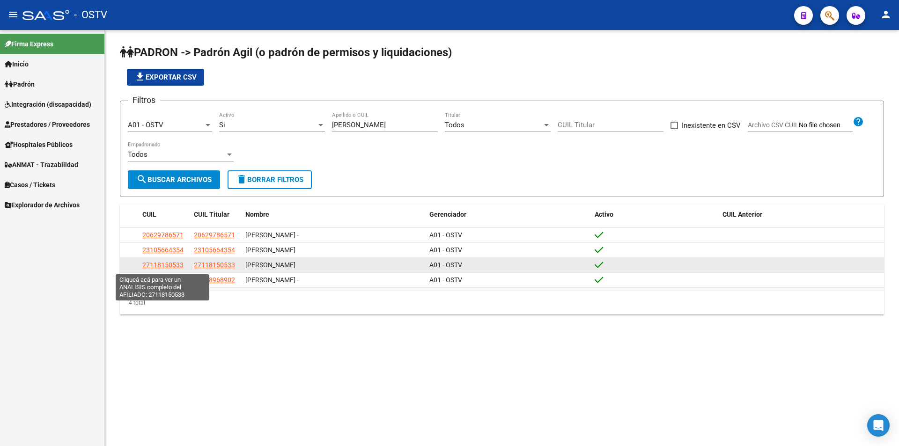
click at [164, 268] on span "27118150533" at bounding box center [162, 264] width 41 height 7
type textarea "27118150533"
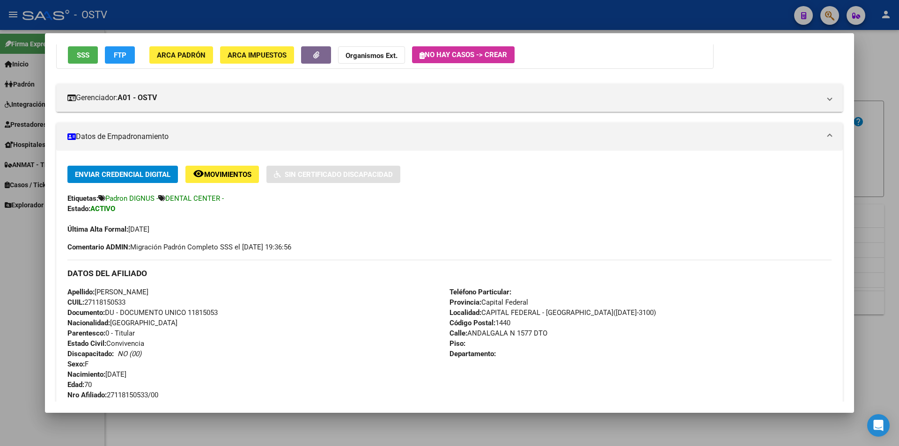
scroll to position [234, 0]
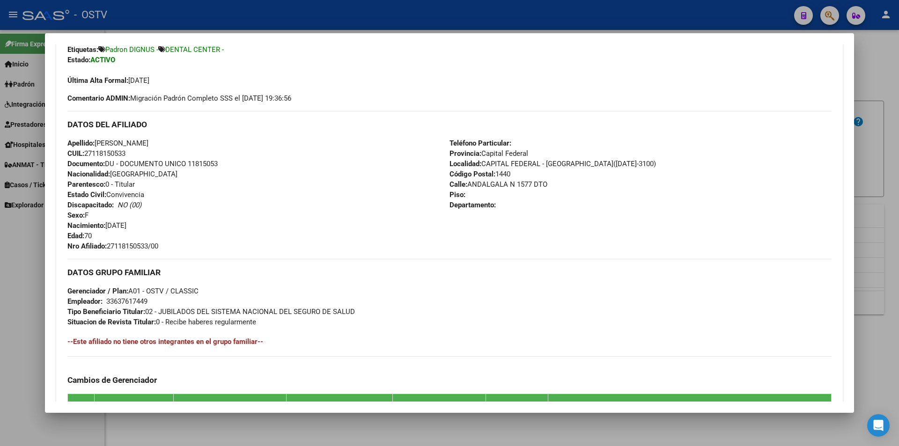
click at [196, 166] on span "Documento: DU - DOCUMENTO UNICO 11815053" at bounding box center [142, 164] width 150 height 8
click at [139, 244] on span "Nro Afiliado: 27118150533/00" at bounding box center [112, 246] width 91 height 8
click at [247, 24] on div at bounding box center [449, 223] width 899 height 446
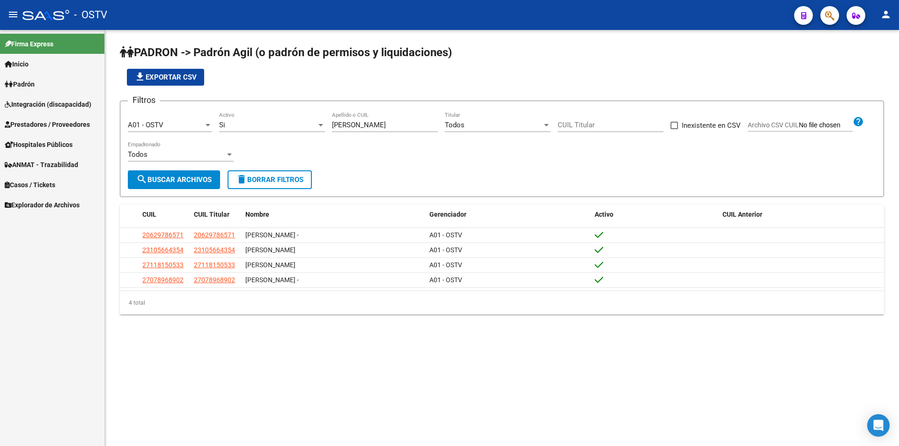
click at [291, 91] on app-list-header "PADRON -> Padrón Agil ([PERSON_NAME] de permisos y liquidaciones) file_download…" at bounding box center [502, 121] width 765 height 152
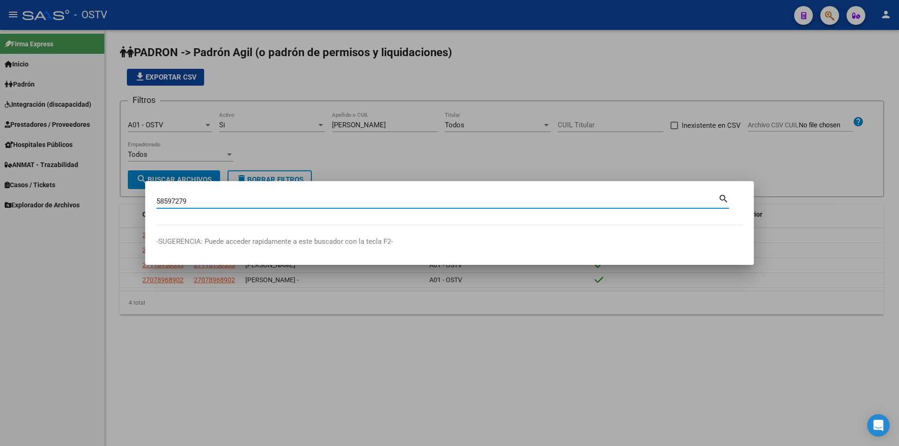
type input "58597279"
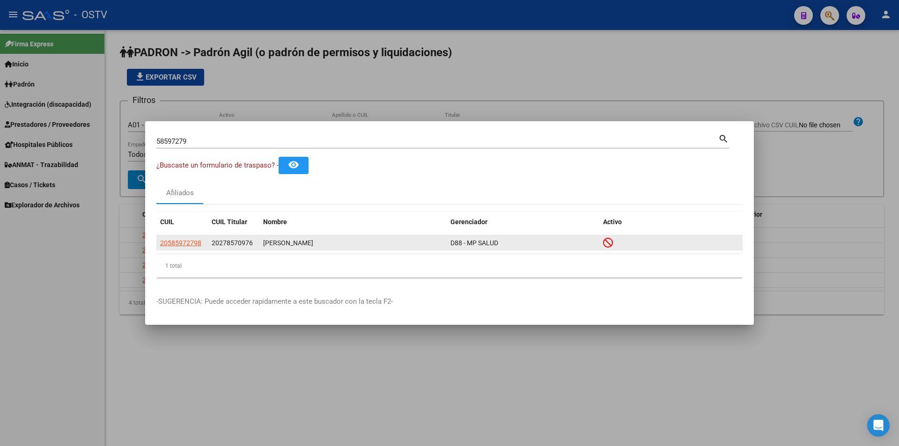
drag, startPoint x: 450, startPoint y: 245, endPoint x: 517, endPoint y: 243, distance: 66.6
click at [517, 243] on datatable-body-cell "D88 - MP SALUD" at bounding box center [523, 243] width 153 height 15
click at [517, 243] on div "D88 - MP SALUD" at bounding box center [523, 243] width 145 height 11
drag, startPoint x: 449, startPoint y: 247, endPoint x: 509, endPoint y: 237, distance: 61.4
click at [509, 237] on datatable-body-cell "D88 - MP SALUD" at bounding box center [523, 243] width 153 height 15
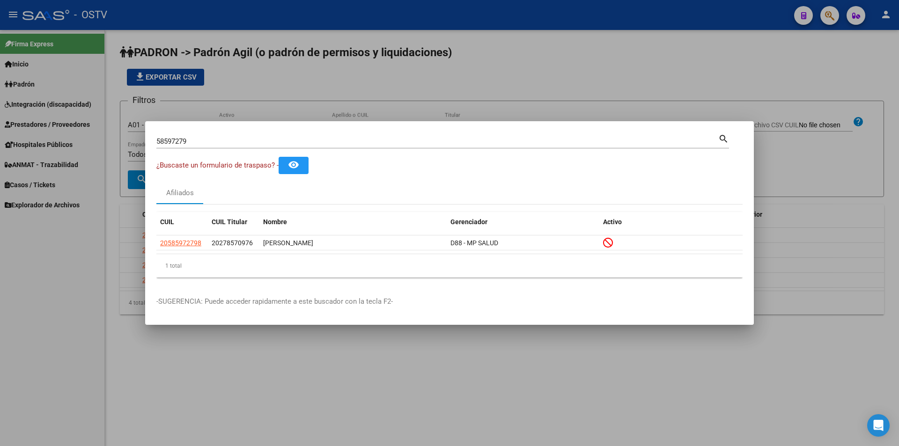
click at [517, 234] on datatable-header "CUIL CUIL Titular Nombre Gerenciador Activo" at bounding box center [449, 223] width 587 height 23
